Goal: Find specific page/section: Find specific page/section

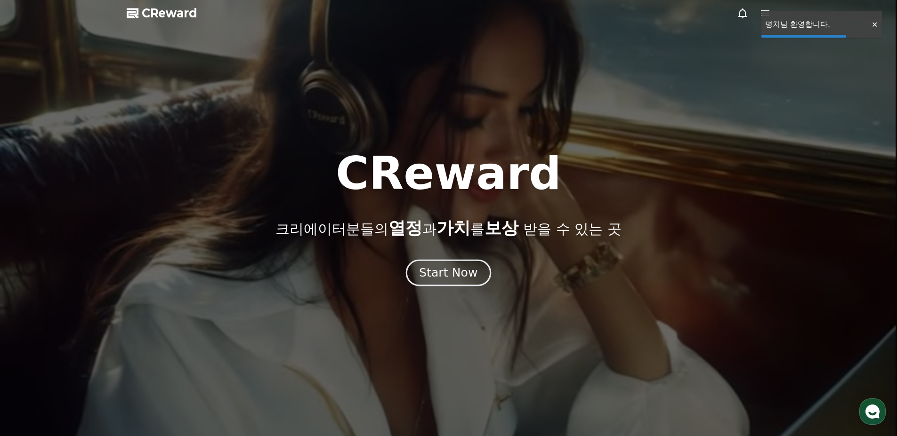
click at [439, 280] on button "Start Now" at bounding box center [448, 272] width 85 height 27
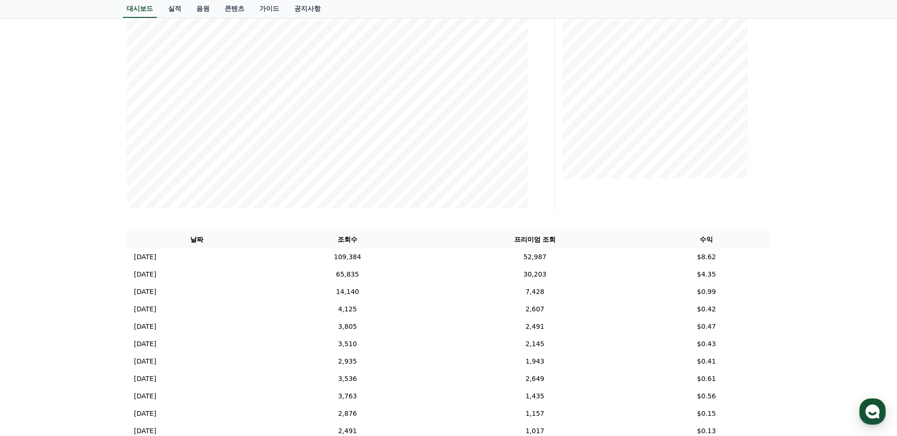
scroll to position [188, 0]
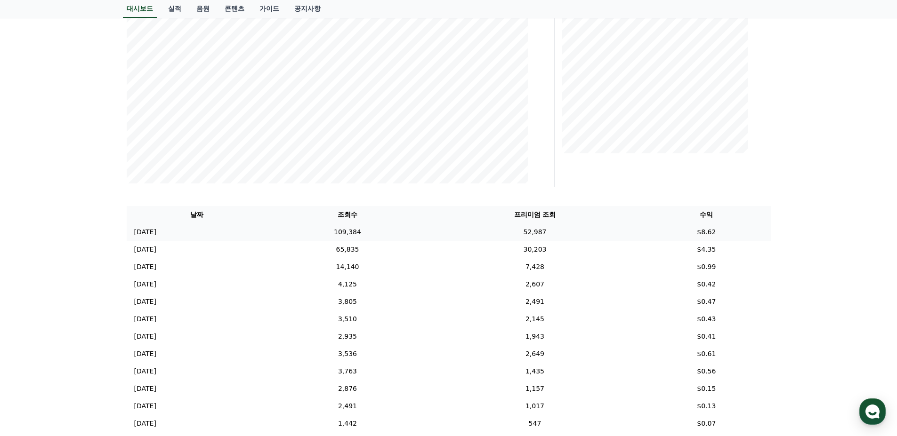
click at [605, 235] on td "52,987" at bounding box center [534, 232] width 215 height 17
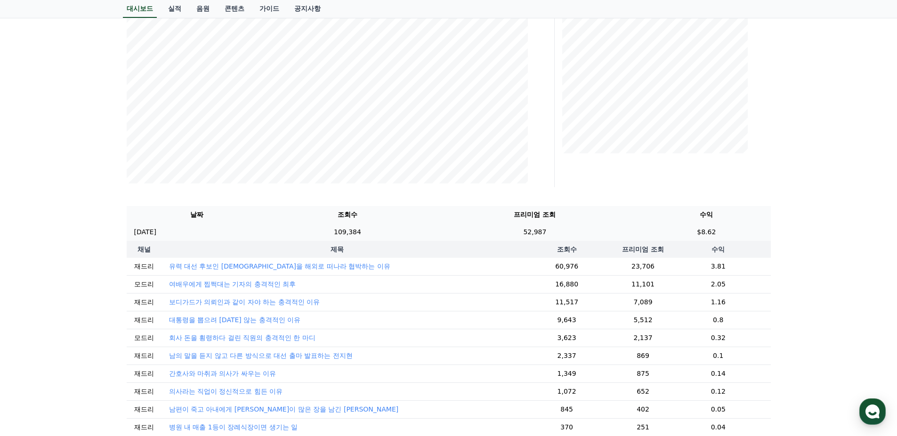
click at [605, 235] on td "52,987" at bounding box center [534, 232] width 215 height 17
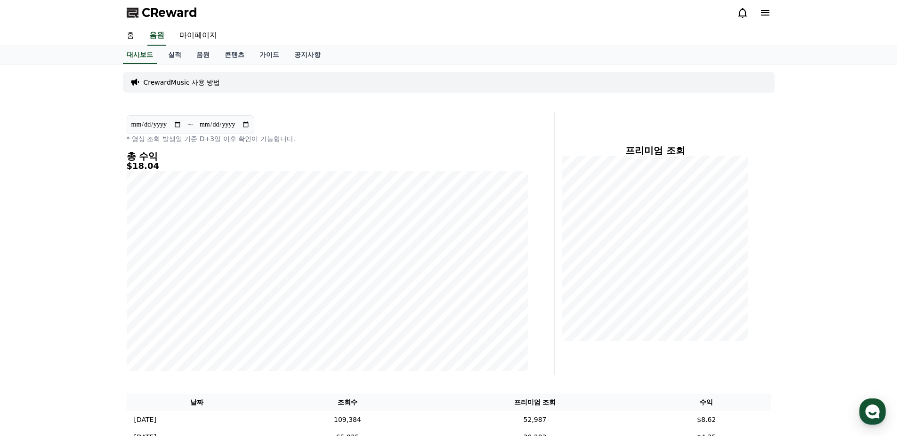
scroll to position [0, 0]
click at [180, 59] on link "실적" at bounding box center [174, 56] width 28 height 18
